Goal: Task Accomplishment & Management: Complete application form

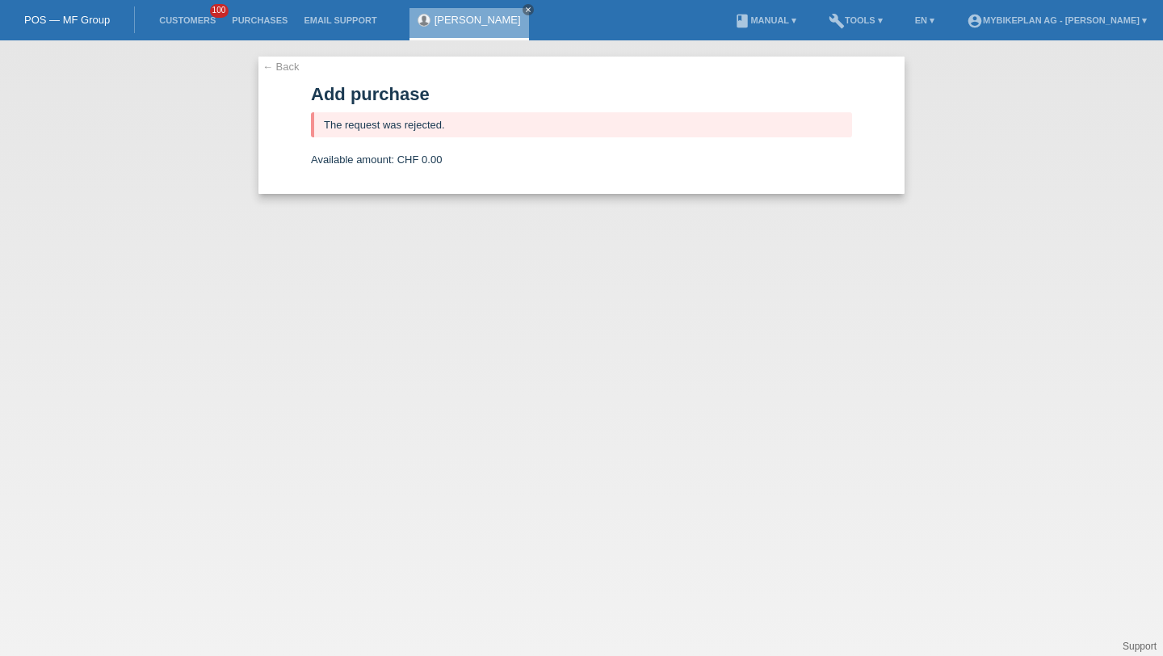
click at [197, 14] on li "Customers 100" at bounding box center [187, 20] width 73 height 41
click at [196, 23] on link "Customers" at bounding box center [187, 20] width 73 height 10
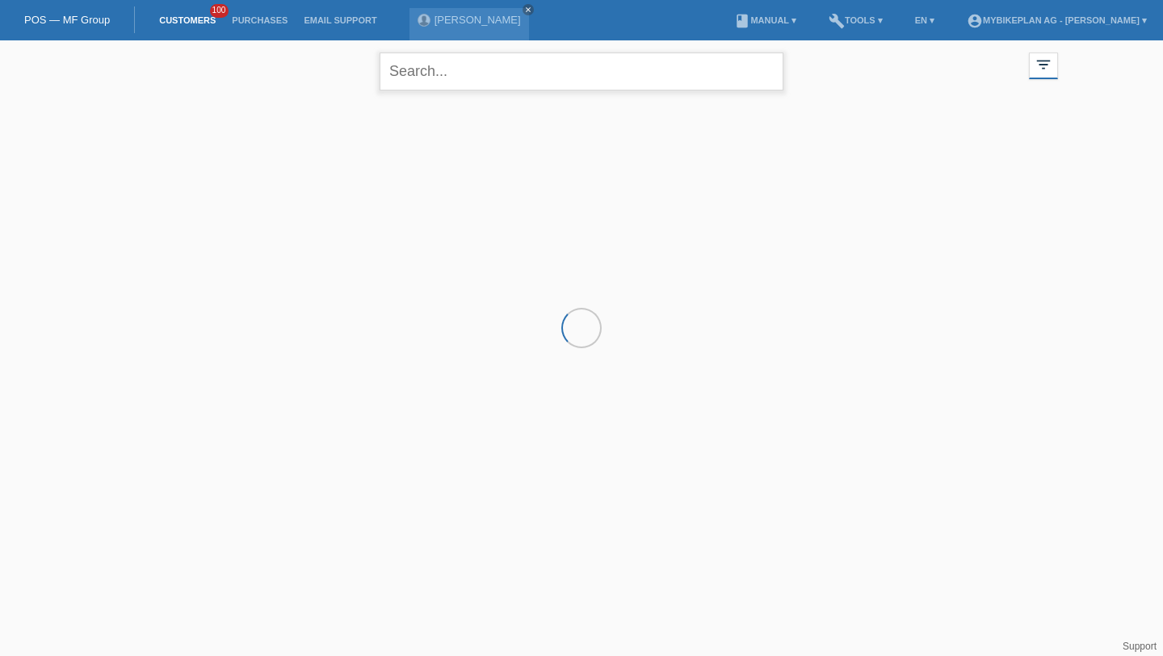
click at [468, 64] on input "text" at bounding box center [582, 71] width 404 height 38
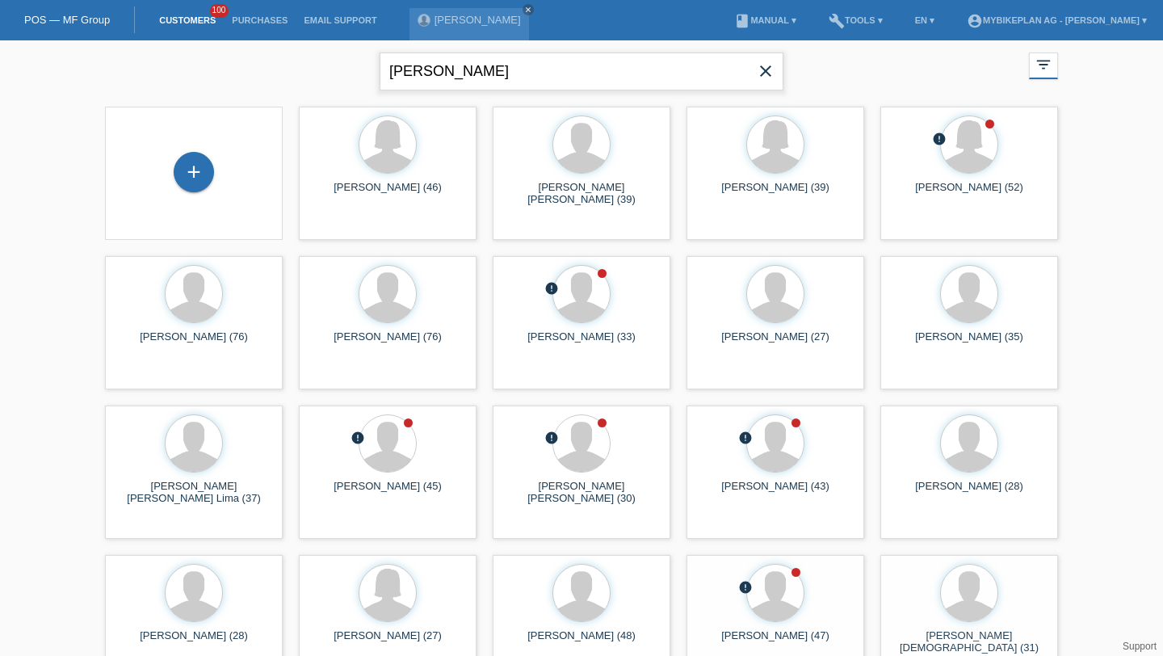
type input "freddy"
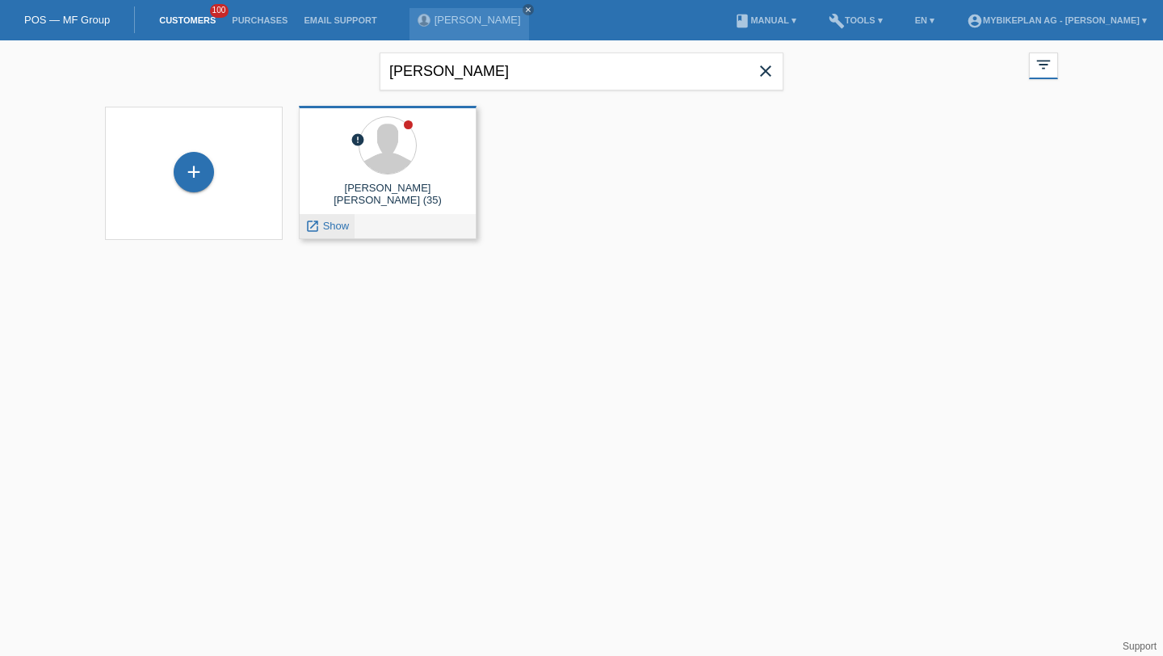
click at [315, 226] on icon "launch" at bounding box center [312, 226] width 15 height 15
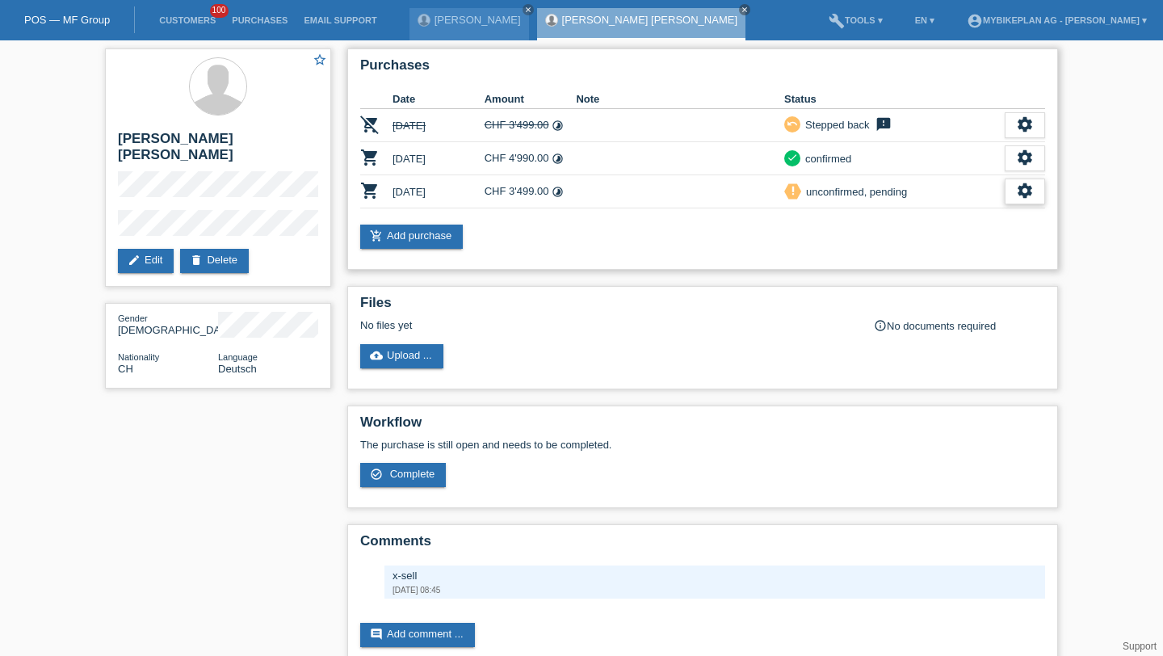
click at [1021, 192] on icon "settings" at bounding box center [1025, 191] width 18 height 18
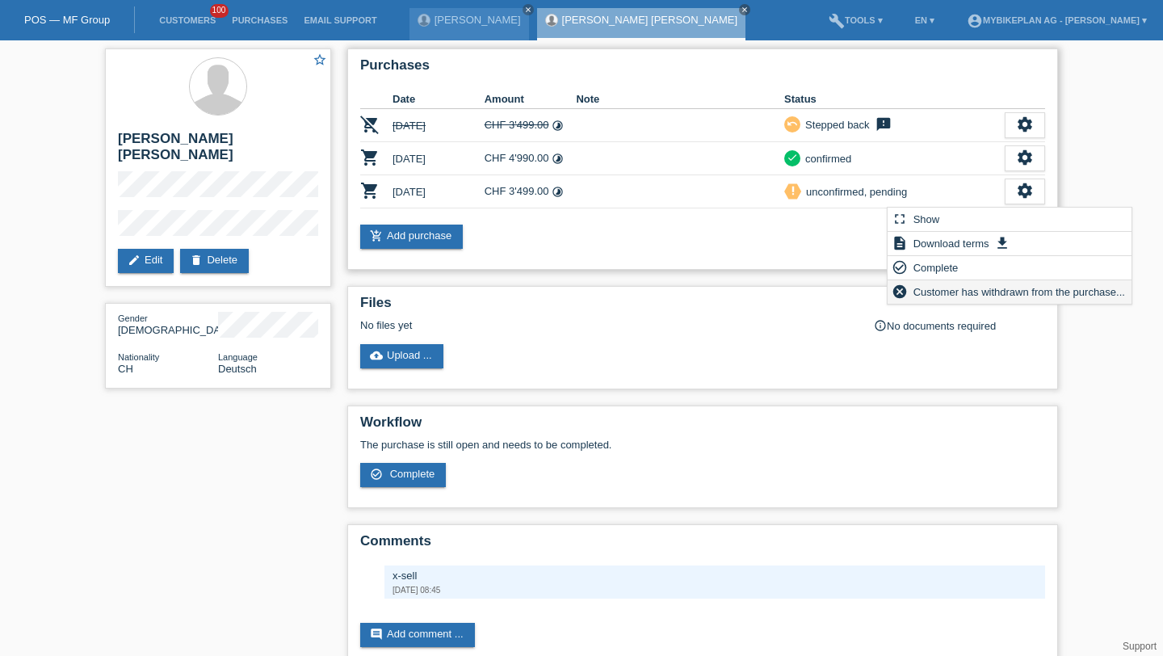
click at [973, 292] on span "Customer has withdrawn from the purchase..." at bounding box center [1019, 291] width 216 height 19
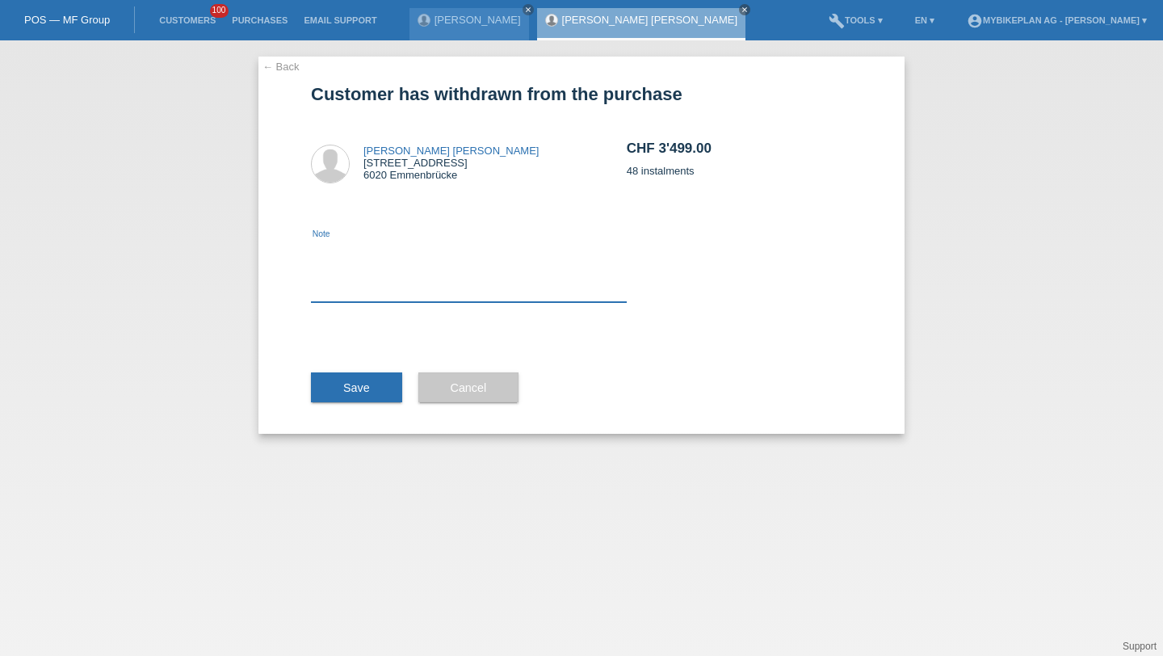
click at [529, 262] on textarea at bounding box center [469, 271] width 316 height 62
type textarea "Wropng amount"
click at [342, 383] on button "Save" at bounding box center [356, 387] width 91 height 31
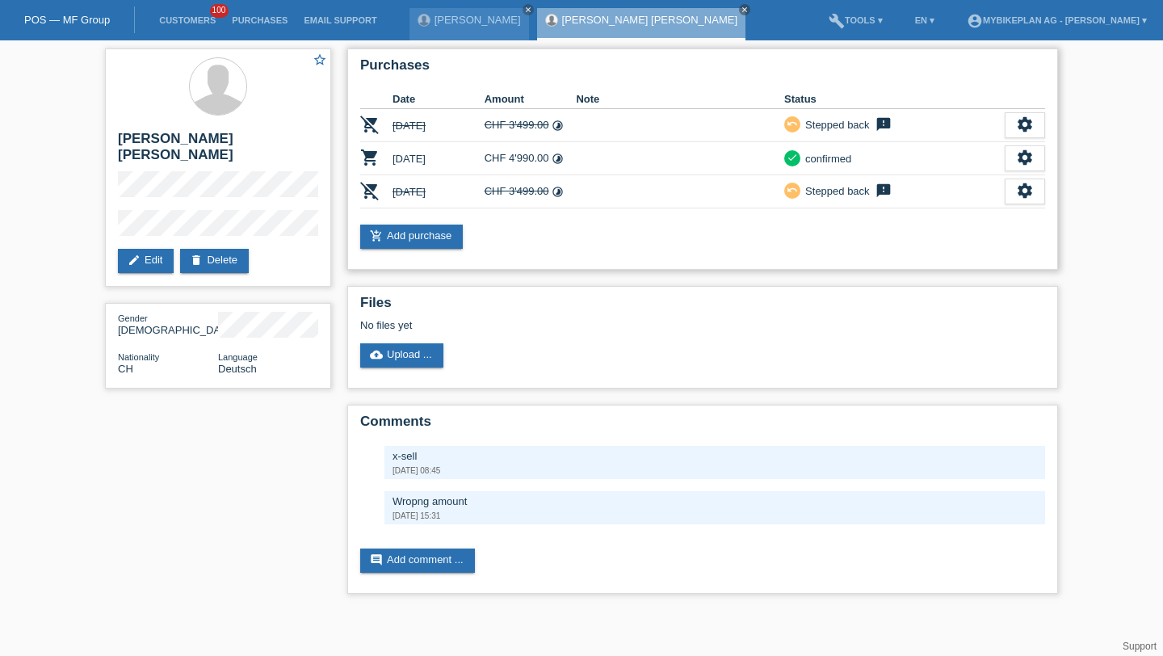
click at [422, 225] on div "Purchases Date Amount Note Status remove_shopping_cart [DATE] CHF 3'499.00 time…" at bounding box center [702, 158] width 711 height 221
click at [426, 236] on link "add_shopping_cart Add purchase" at bounding box center [411, 237] width 103 height 24
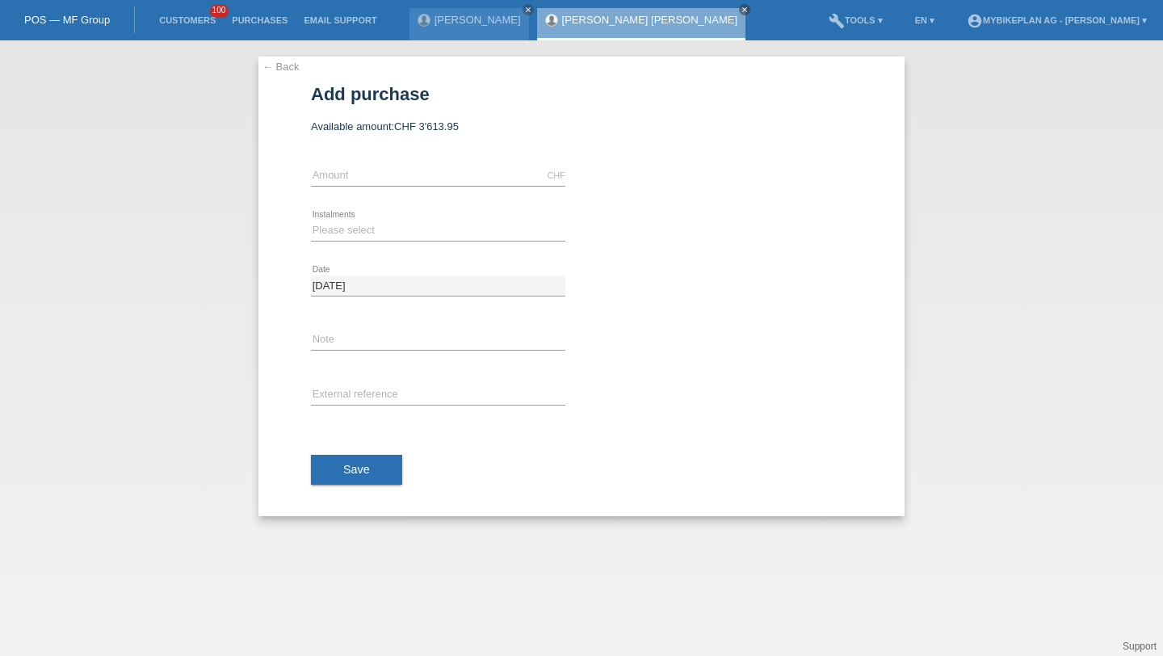
click at [413, 162] on div "CHF error Amount" at bounding box center [438, 176] width 254 height 55
click at [413, 166] on div "CHF error Amount" at bounding box center [438, 176] width 254 height 55
click at [414, 167] on input "text" at bounding box center [438, 176] width 254 height 20
type input "3462.55"
click at [349, 236] on select "Please select 6 instalments 12 instalments 18 instalments 24 instalments 36 ins…" at bounding box center [438, 229] width 254 height 19
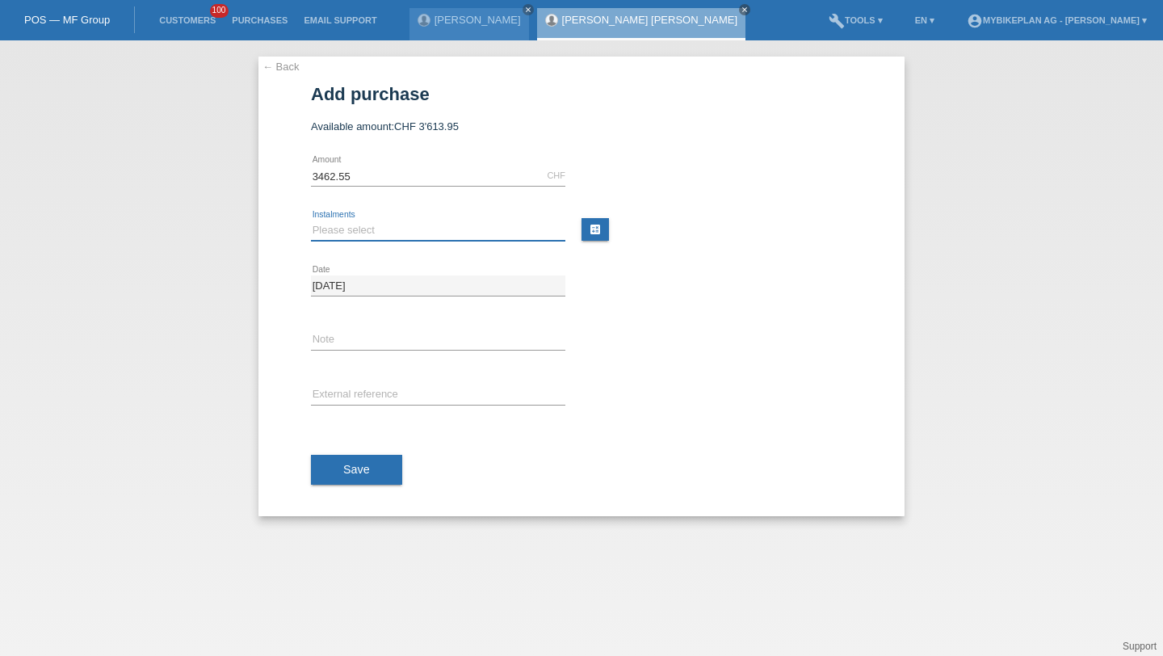
select select "488"
click at [376, 386] on input "text" at bounding box center [438, 395] width 254 height 20
paste input "https://app.pandadoc.com/documen"
type input "https://app.pandadoc.com/documen"
click at [380, 393] on input "https://app.pandadoc.com/documen" at bounding box center [438, 395] width 254 height 20
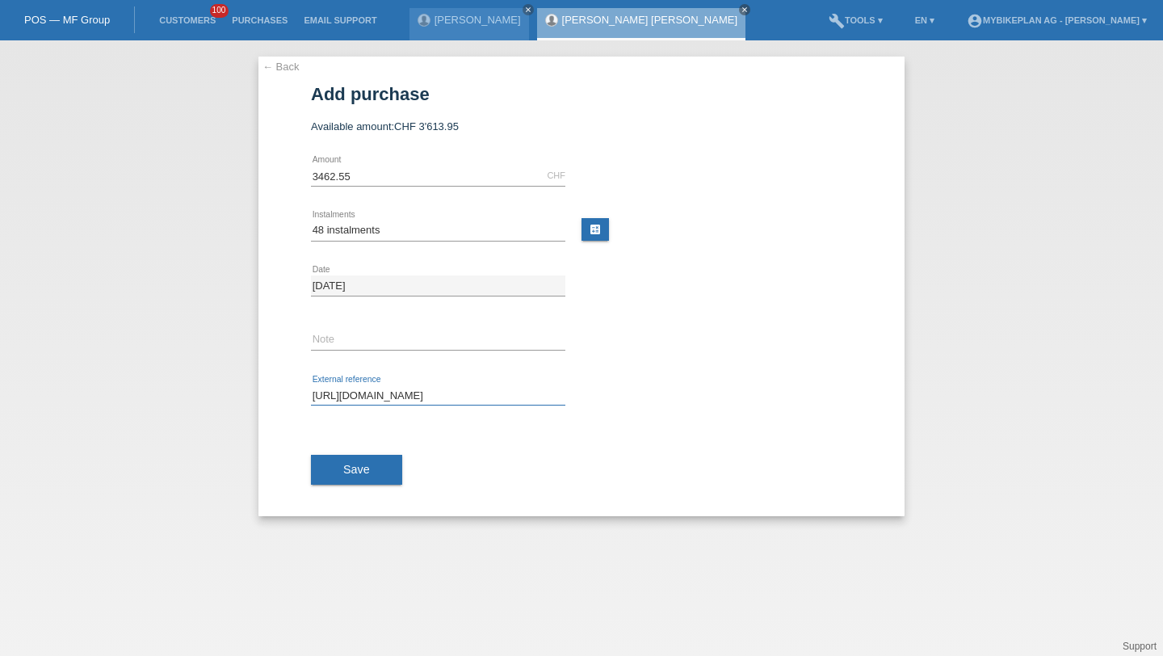
click at [380, 393] on input "https://app.pandadoc.com/documen" at bounding box center [438, 395] width 254 height 20
paste input "42269372841"
type input "42269372841"
click at [376, 478] on button "Save" at bounding box center [356, 470] width 91 height 31
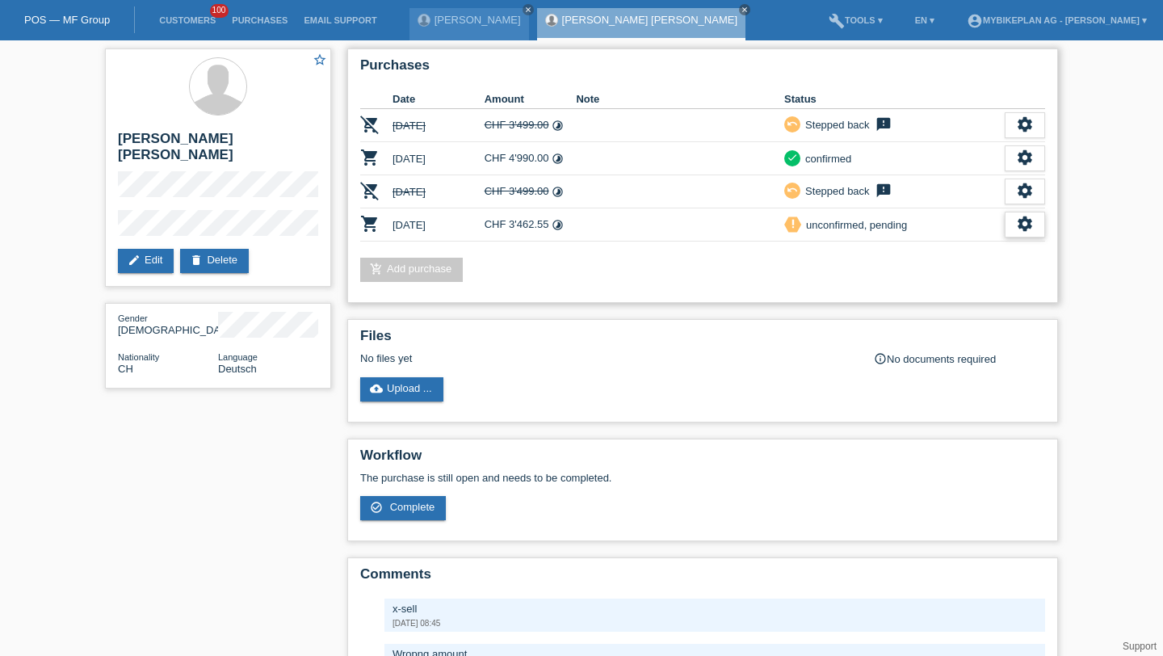
click at [1018, 225] on icon "settings" at bounding box center [1025, 224] width 18 height 18
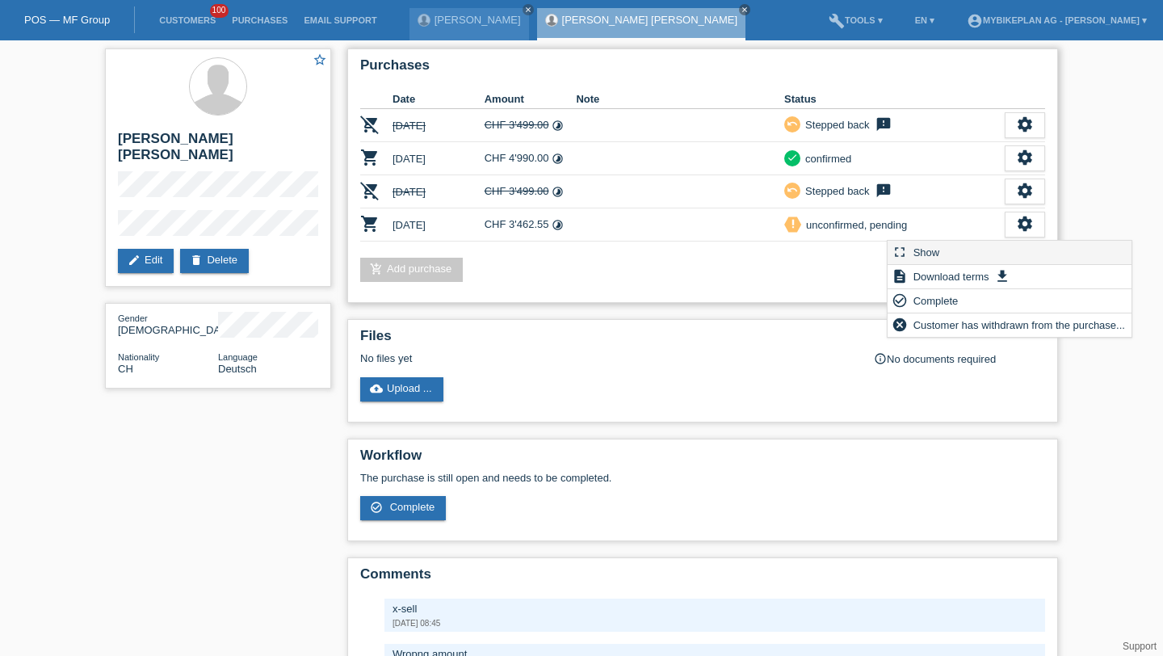
click at [998, 247] on div "fullscreen Show" at bounding box center [1010, 253] width 244 height 24
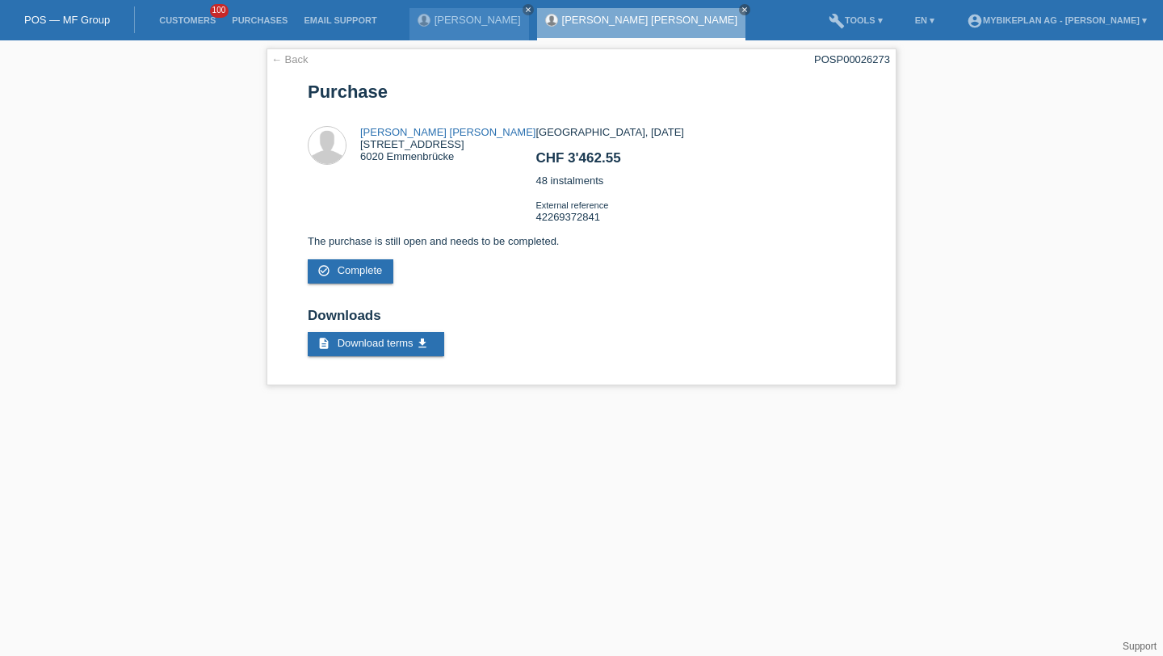
click at [855, 44] on div "← Back POSP00026273 [GEOGRAPHIC_DATA] [PERSON_NAME] Orlando [STREET_ADDRESS] CH…" at bounding box center [581, 220] width 646 height 361
click at [855, 56] on div "POSP00026273" at bounding box center [852, 59] width 76 height 12
copy div "POSP00026273"
